Goal: Information Seeking & Learning: Learn about a topic

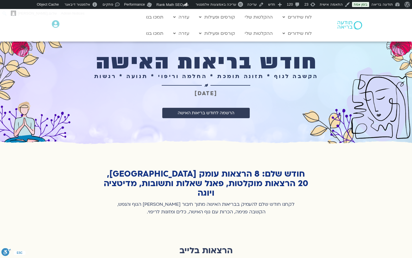
click at [349, 88] on div "חודש בריאות האישה הקשבה לגוף * תזונה תומכת * החלמה וריפוי * תנועה * רגשות נובמב…" at bounding box center [206, 91] width 320 height 59
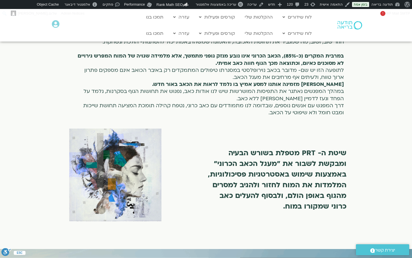
scroll to position [244, 0]
